Goal: Navigation & Orientation: Find specific page/section

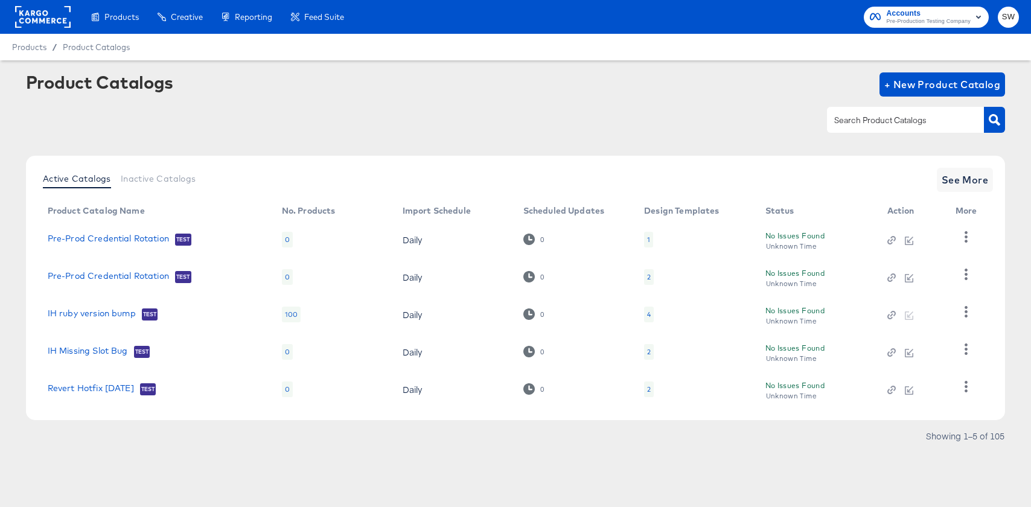
click at [649, 129] on div at bounding box center [515, 119] width 979 height 27
